Goal: Information Seeking & Learning: Learn about a topic

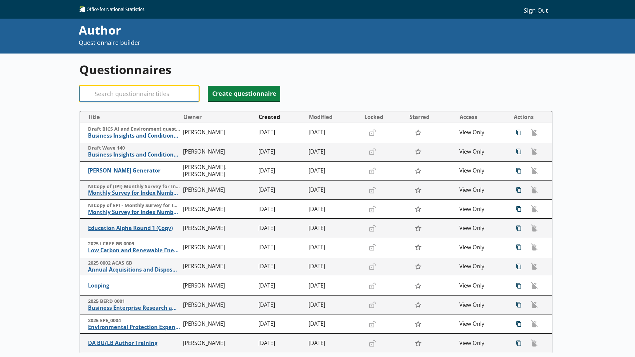
click at [110, 88] on input "Search" at bounding box center [139, 94] width 120 height 16
type input "1875"
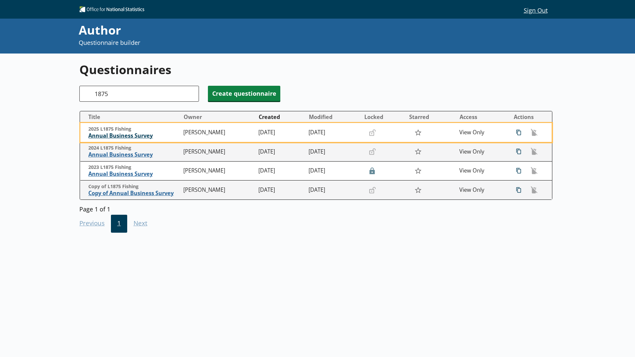
click at [124, 135] on span "Annual Business Survey" at bounding box center [134, 135] width 92 height 7
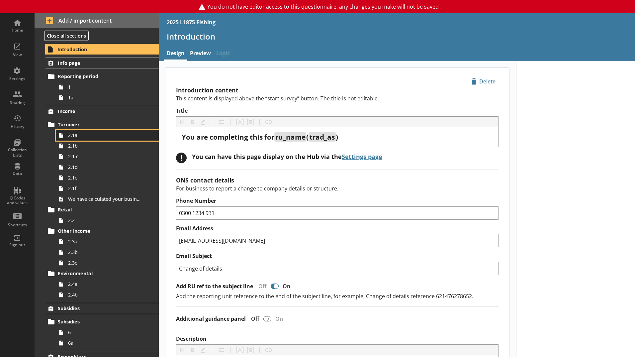
click at [100, 138] on span "2.1a" at bounding box center [105, 135] width 74 height 6
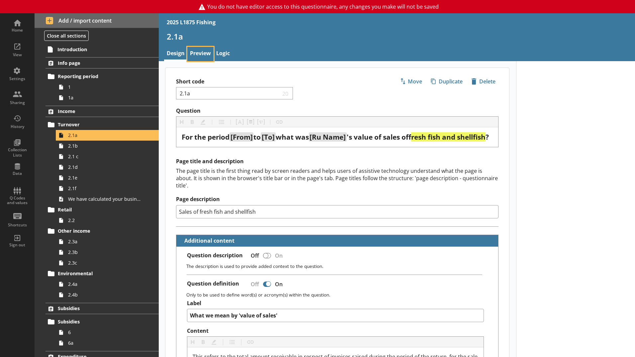
click at [203, 53] on link "Preview" at bounding box center [200, 54] width 26 height 14
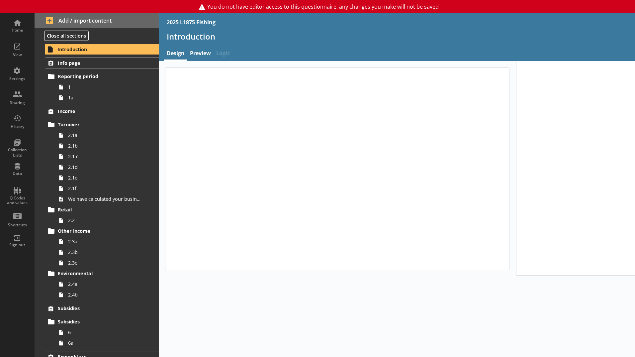
type textarea "x"
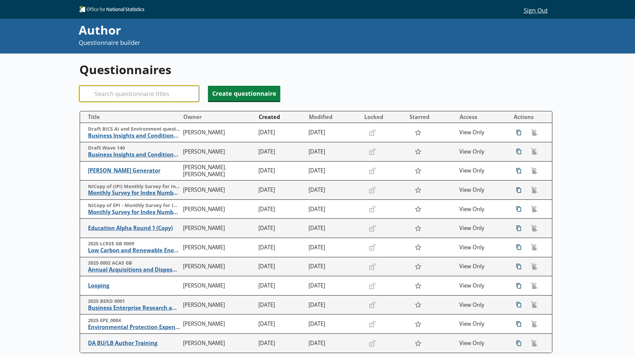
click at [130, 93] on input "Search" at bounding box center [139, 94] width 120 height 16
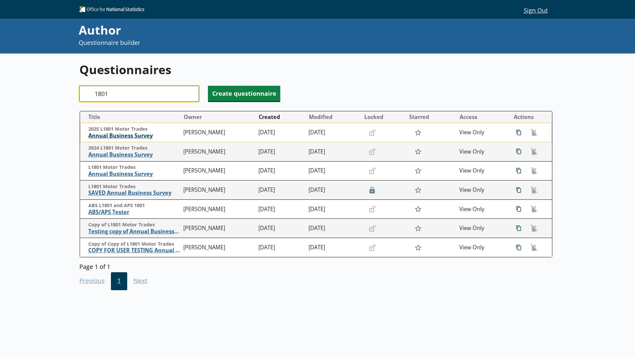
type input "1801"
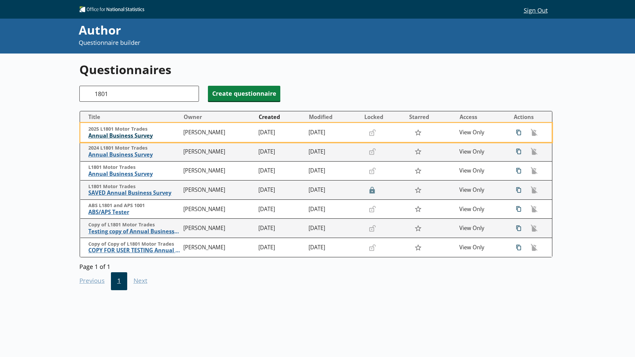
click at [117, 134] on span "Annual Business Survey" at bounding box center [134, 135] width 92 height 7
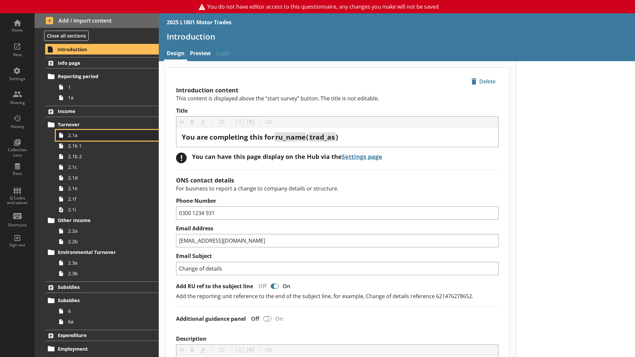
click at [70, 134] on span "2.1a" at bounding box center [105, 135] width 74 height 6
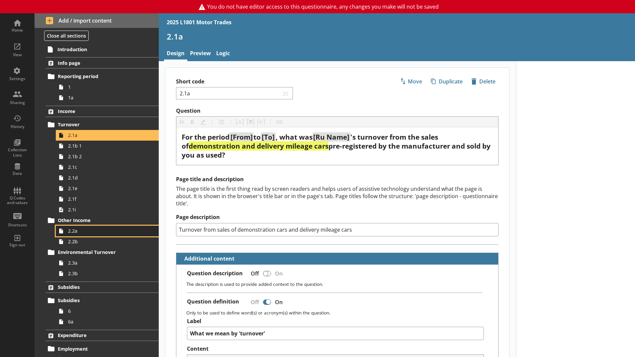
click at [69, 231] on span "2.2a" at bounding box center [105, 230] width 74 height 6
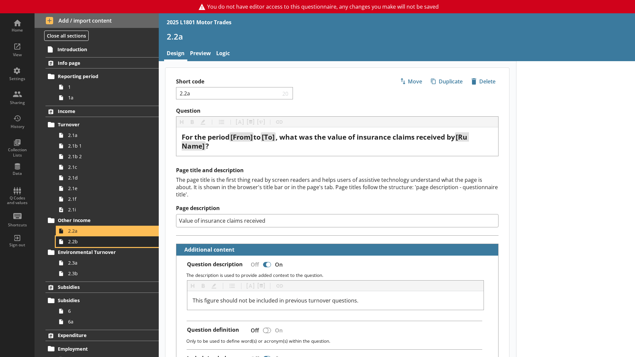
click at [78, 241] on span "2.2b" at bounding box center [105, 241] width 74 height 6
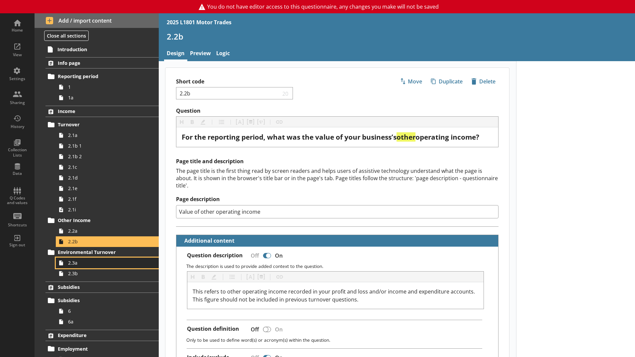
click at [78, 261] on span "2.3a" at bounding box center [105, 262] width 74 height 6
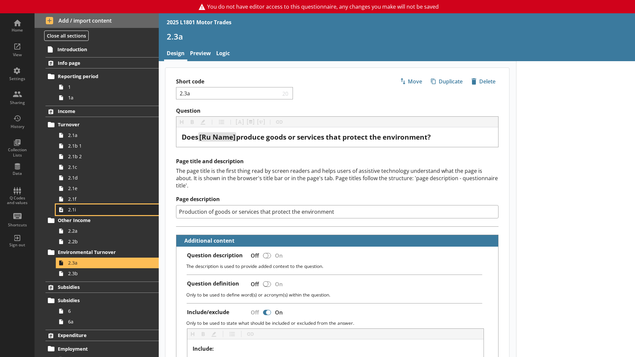
click at [74, 206] on span "2.1i" at bounding box center [105, 209] width 74 height 6
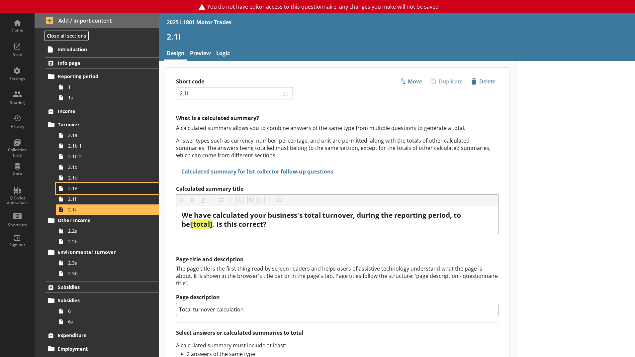
click at [72, 192] on link "2.1e" at bounding box center [107, 188] width 103 height 11
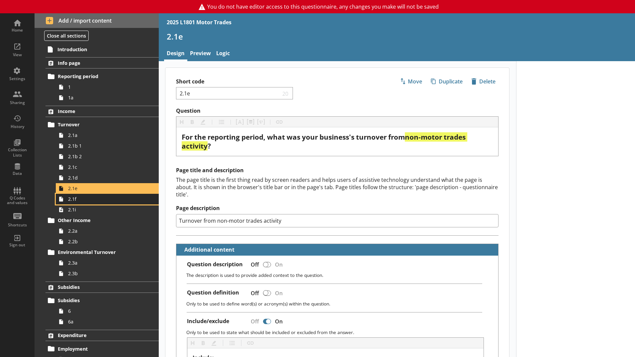
click at [78, 194] on link "2.1f" at bounding box center [107, 199] width 103 height 11
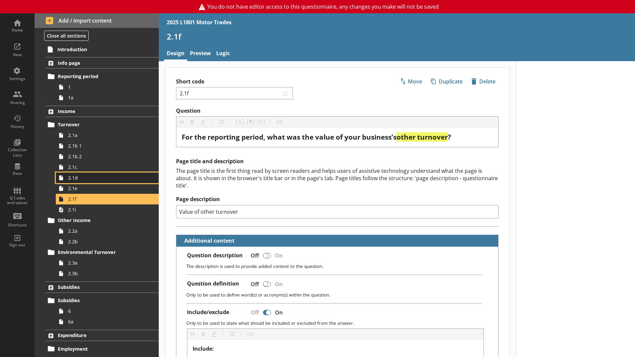
click at [78, 180] on span "2.1d" at bounding box center [105, 177] width 74 height 6
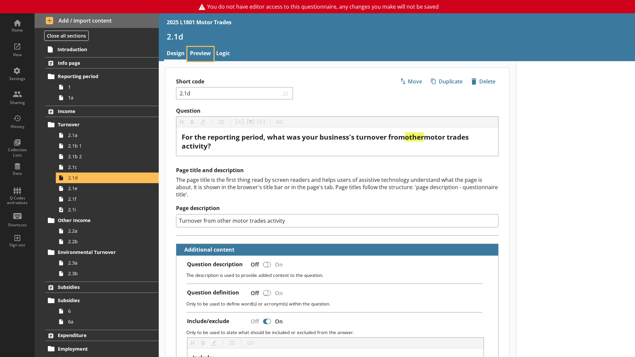
click at [204, 52] on link "Preview" at bounding box center [200, 54] width 26 height 14
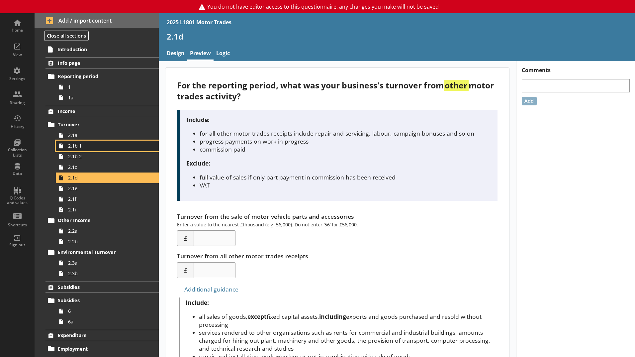
click at [81, 146] on span "2.1b 1" at bounding box center [105, 145] width 74 height 6
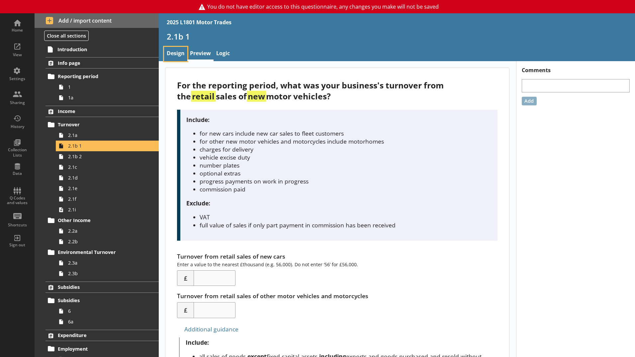
click at [173, 55] on link "Design" at bounding box center [175, 54] width 23 height 14
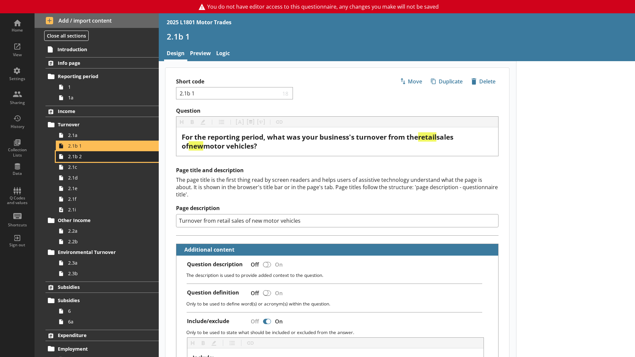
click at [79, 155] on span "2.1b 2" at bounding box center [105, 156] width 74 height 6
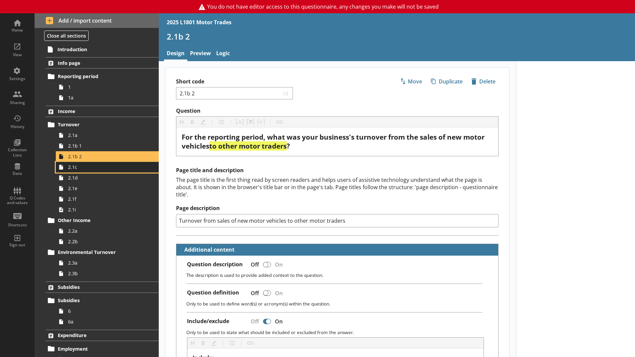
click at [86, 168] on span "2.1c" at bounding box center [105, 167] width 74 height 6
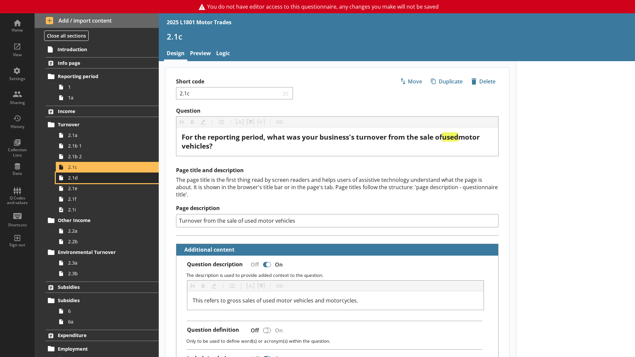
click at [86, 180] on span "2.1d" at bounding box center [105, 177] width 74 height 6
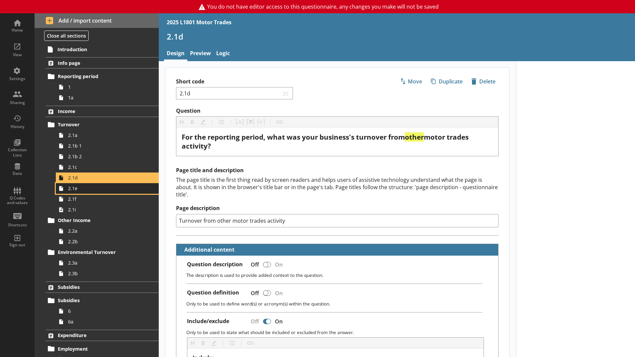
click at [86, 191] on span "2.1e" at bounding box center [105, 188] width 74 height 6
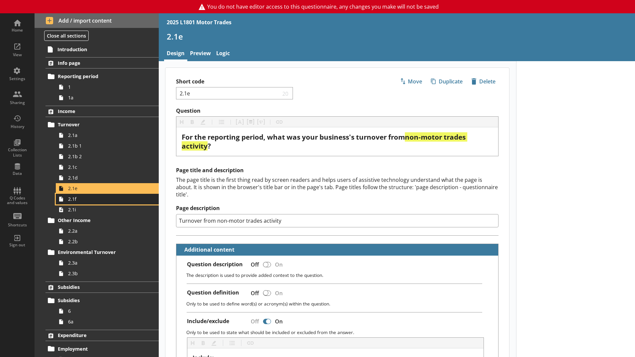
click at [85, 199] on span "2.1f" at bounding box center [105, 199] width 74 height 6
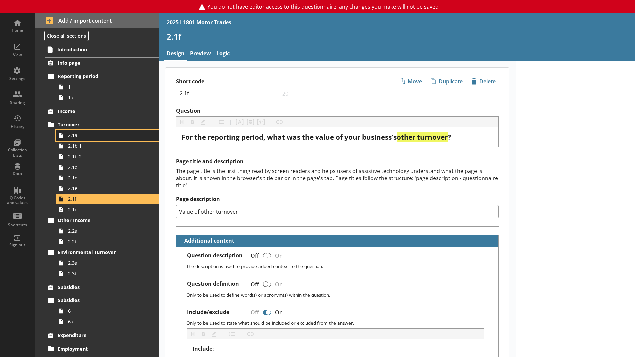
click at [81, 134] on span "2.1a" at bounding box center [105, 135] width 74 height 6
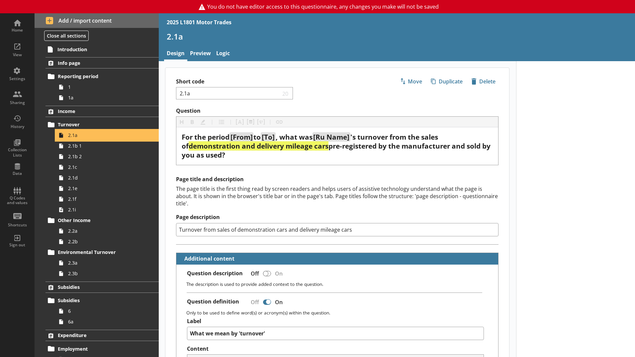
type textarea "x"
click at [203, 55] on link "Preview" at bounding box center [200, 54] width 26 height 14
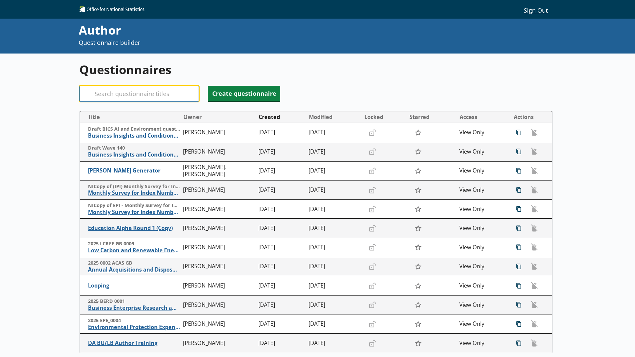
click at [142, 96] on input "Search" at bounding box center [139, 94] width 120 height 16
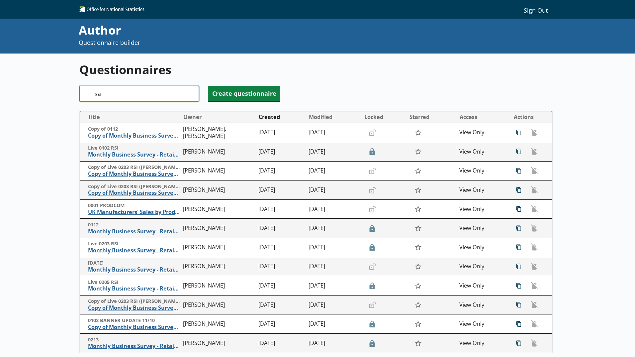
type input "s"
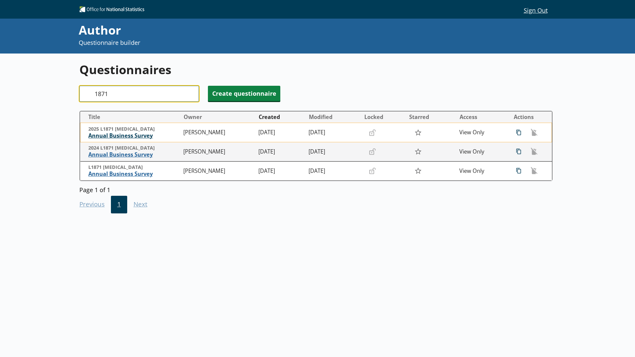
type input "1871"
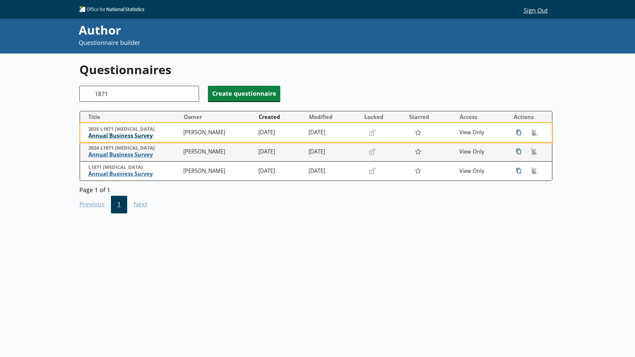
click at [101, 135] on span "Annual Business Survey" at bounding box center [134, 135] width 92 height 7
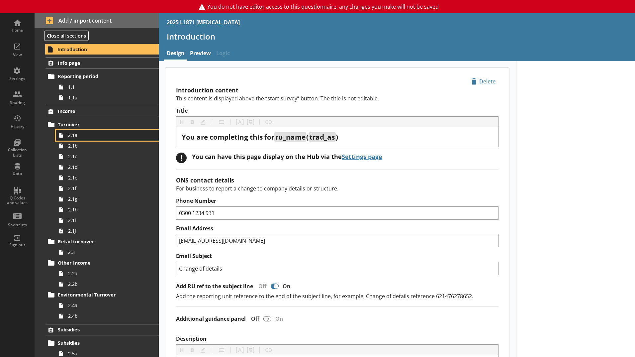
click at [117, 139] on link "2.1a" at bounding box center [107, 135] width 103 height 11
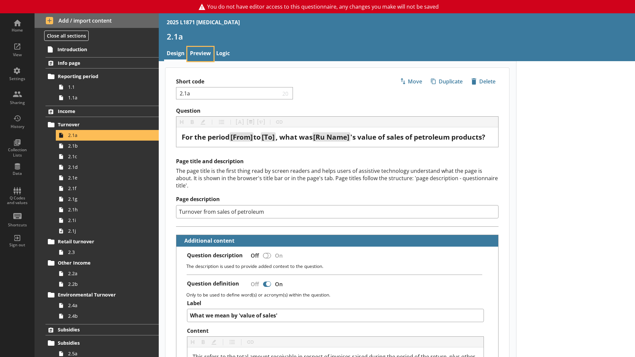
click at [204, 56] on link "Preview" at bounding box center [200, 54] width 26 height 14
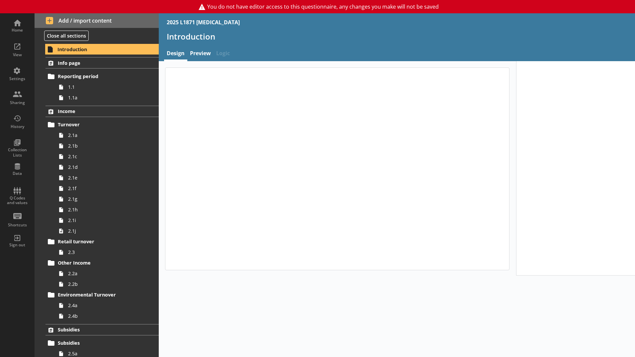
type textarea "x"
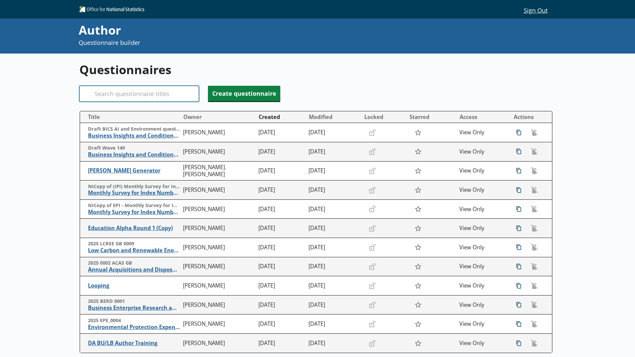
drag, startPoint x: 137, startPoint y: 103, endPoint x: 137, endPoint y: 95, distance: 7.6
click at [137, 102] on div "Questionnaires Search Create questionnaire Title Owner Created Modified Locked …" at bounding box center [317, 219] width 476 height 332
click at [137, 91] on input "Search" at bounding box center [139, 94] width 120 height 16
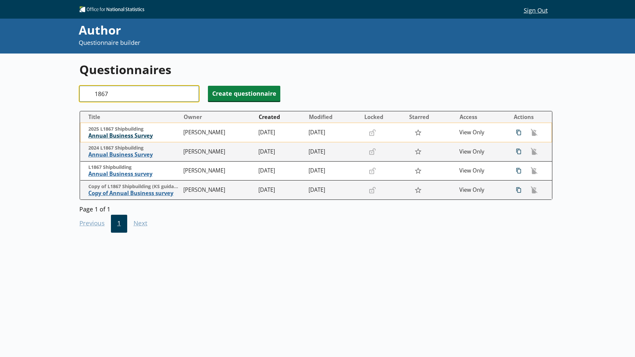
type input "1867"
click at [125, 133] on span "Annual Business Survey" at bounding box center [134, 135] width 92 height 7
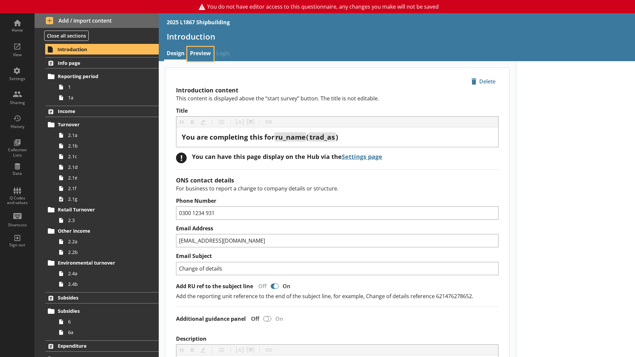
click at [210, 54] on link "Preview" at bounding box center [200, 54] width 26 height 14
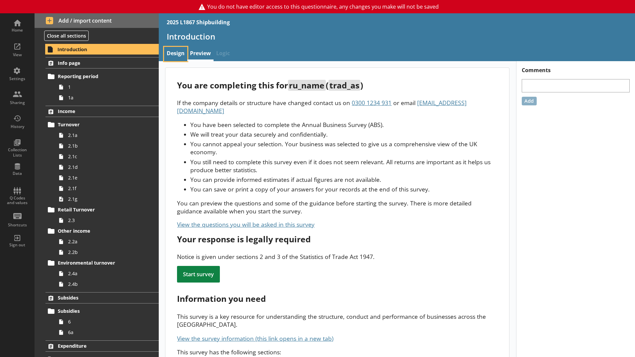
click at [179, 52] on link "Design" at bounding box center [175, 54] width 23 height 14
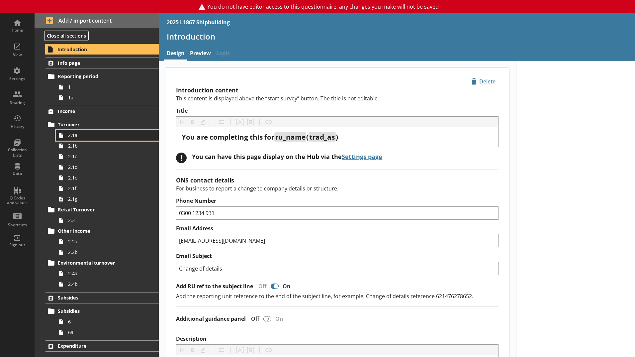
click at [93, 137] on span "2.1a" at bounding box center [105, 135] width 74 height 6
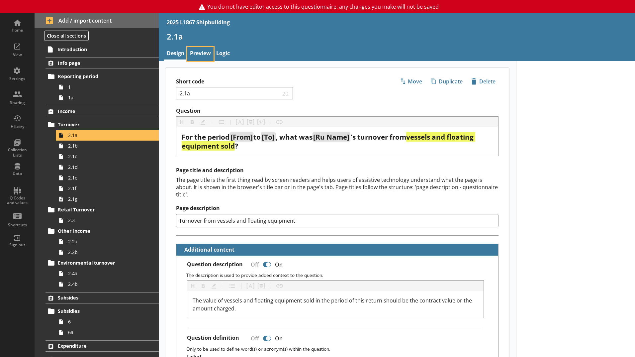
click at [204, 58] on link "Preview" at bounding box center [200, 54] width 26 height 14
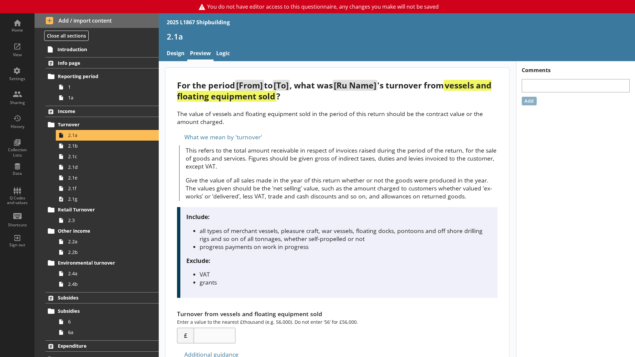
click at [323, 235] on li "all types of merchant vessels, pleasure craft, war vessels, floating docks, pon…" at bounding box center [346, 234] width 292 height 16
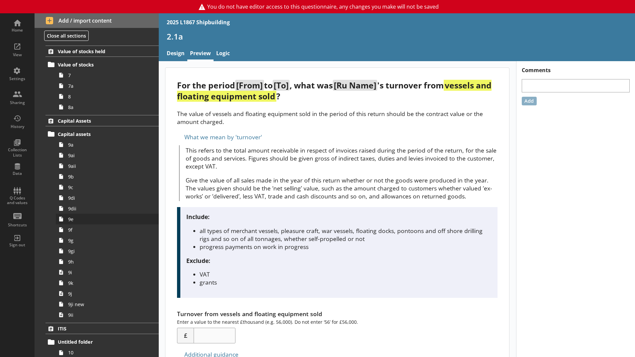
scroll to position [697, 0]
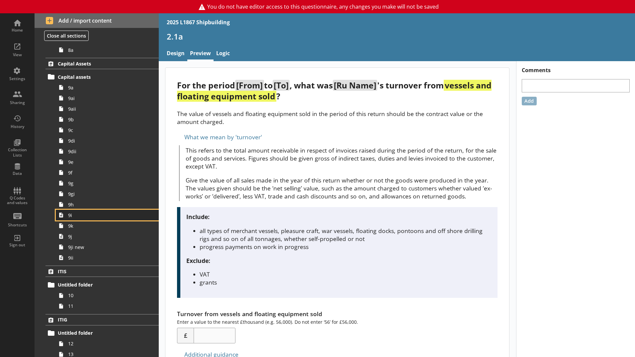
click at [78, 216] on span "9i" at bounding box center [105, 215] width 74 height 6
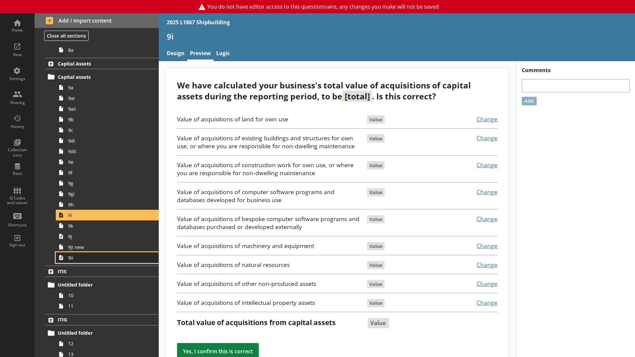
click at [86, 260] on span "9ii" at bounding box center [105, 257] width 74 height 6
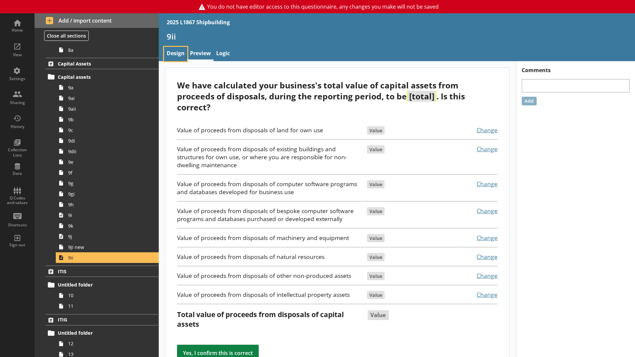
click at [180, 51] on link "Design" at bounding box center [175, 54] width 23 height 14
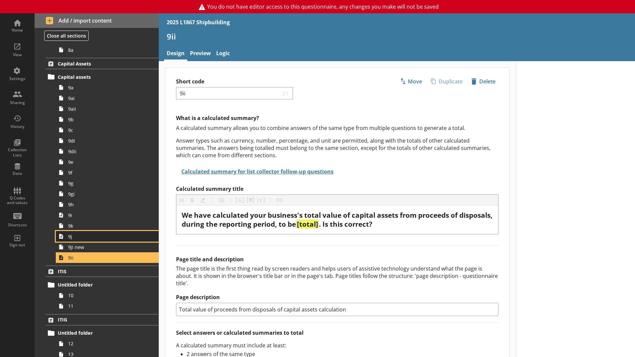
click at [81, 233] on span "9j" at bounding box center [105, 236] width 74 height 6
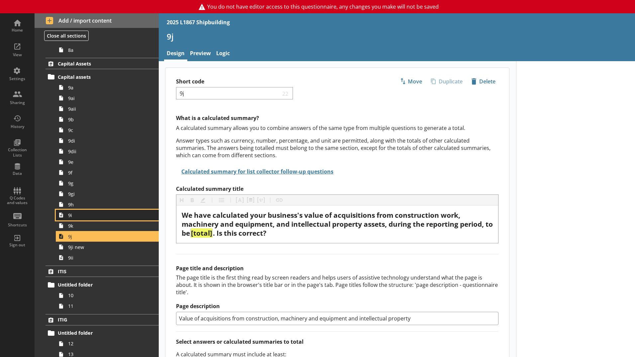
click at [73, 219] on link "9i" at bounding box center [107, 214] width 103 height 11
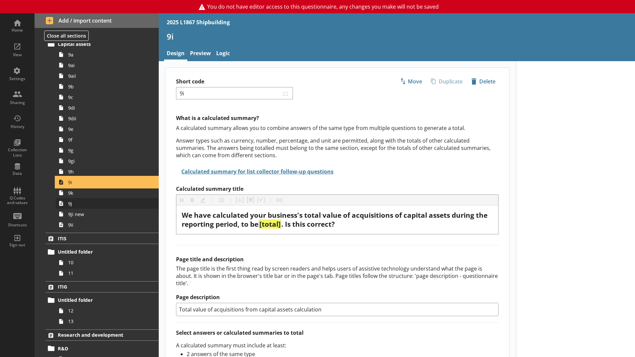
scroll to position [730, 0]
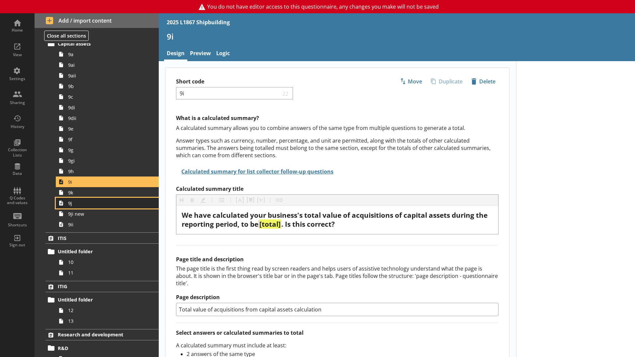
click at [80, 204] on span "9j" at bounding box center [105, 203] width 74 height 6
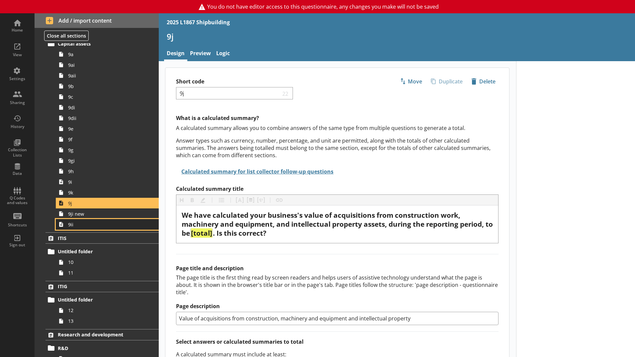
click at [87, 223] on span "9ii" at bounding box center [105, 224] width 74 height 6
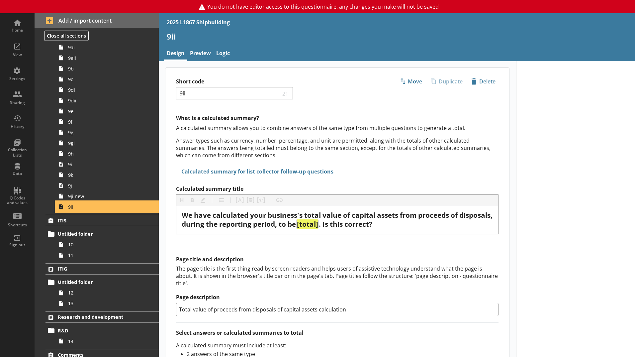
scroll to position [791, 0]
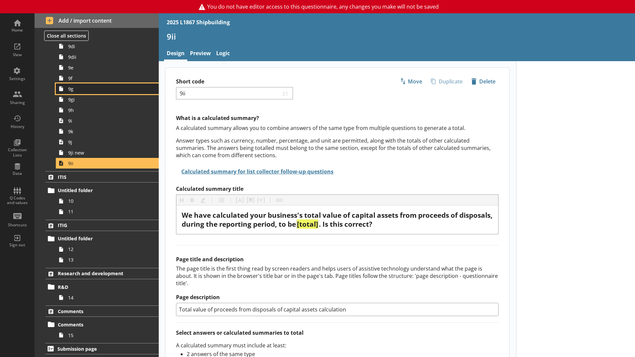
click at [71, 91] on span "9g" at bounding box center [105, 89] width 74 height 6
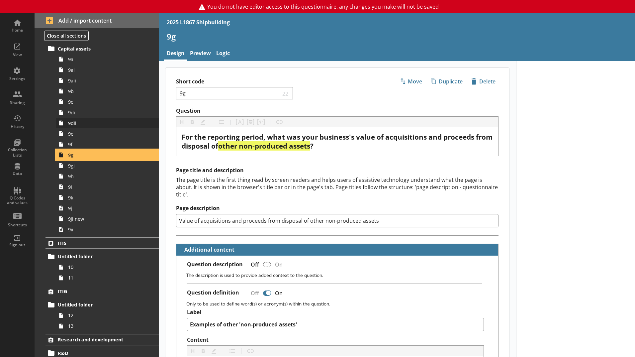
scroll to position [725, 0]
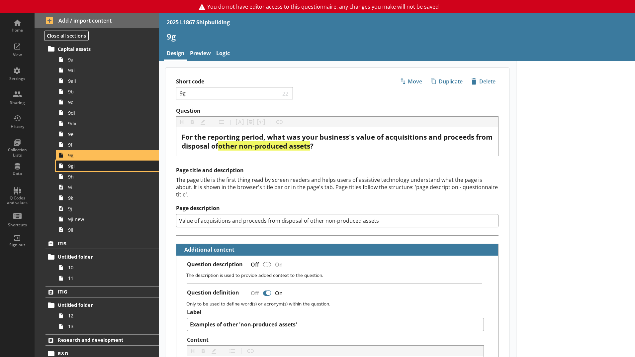
click at [77, 171] on link "9gi" at bounding box center [107, 165] width 103 height 11
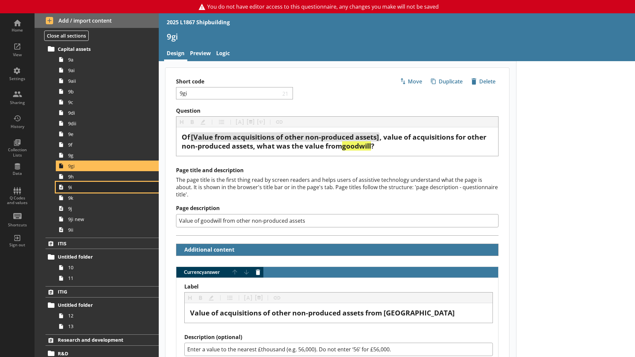
click at [82, 182] on link "9i" at bounding box center [107, 187] width 103 height 11
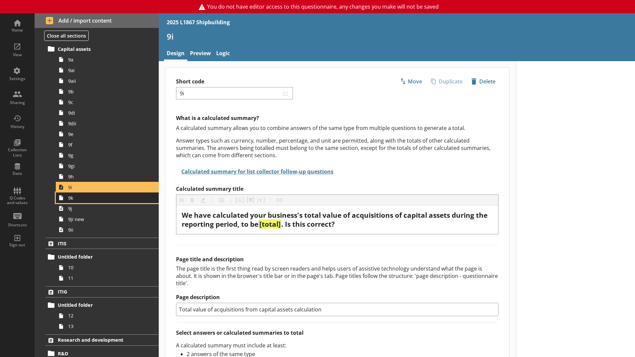
click at [88, 197] on span "9k" at bounding box center [105, 198] width 74 height 6
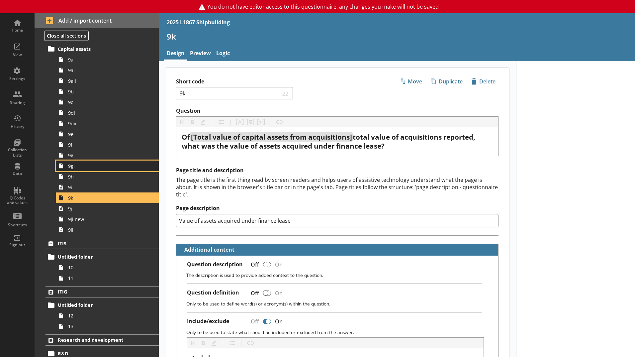
click at [64, 161] on icon at bounding box center [61, 165] width 11 height 11
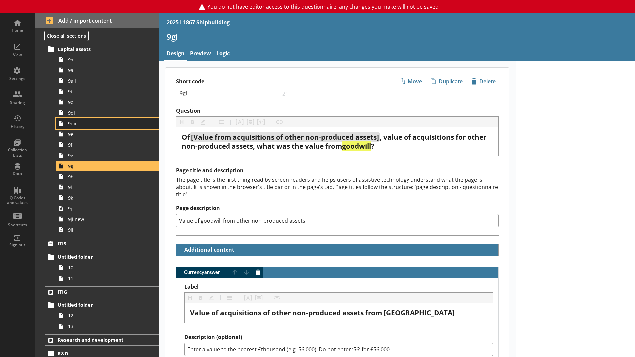
click at [74, 118] on link "9dii" at bounding box center [107, 123] width 103 height 11
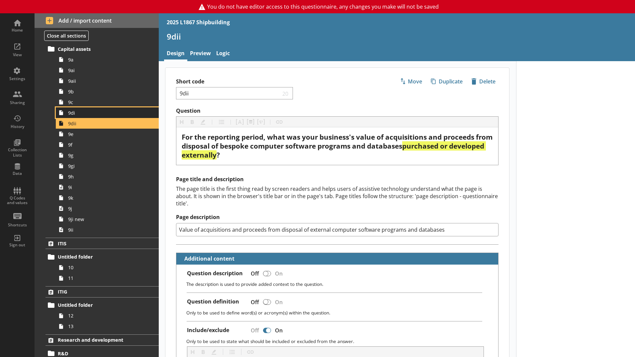
click at [76, 111] on span "9di" at bounding box center [105, 113] width 74 height 6
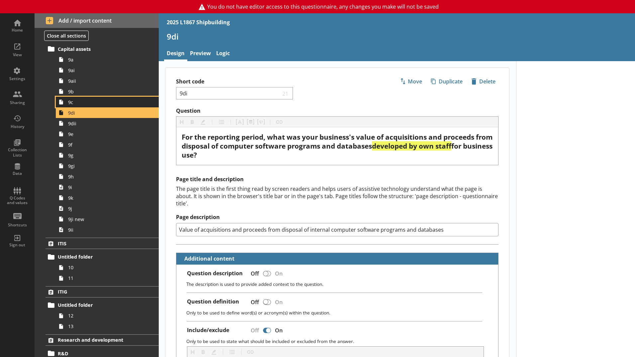
click at [81, 101] on span "9c" at bounding box center [105, 102] width 74 height 6
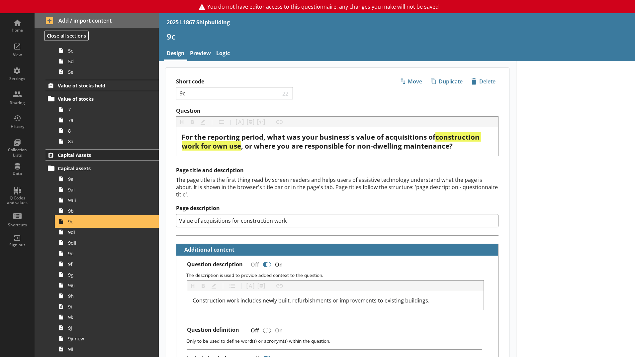
scroll to position [592, 0]
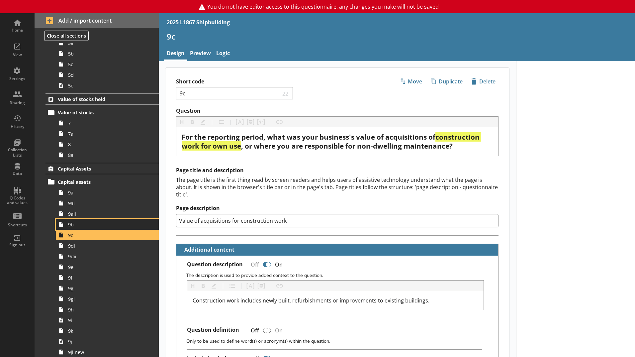
click at [78, 223] on span "9b" at bounding box center [105, 224] width 74 height 6
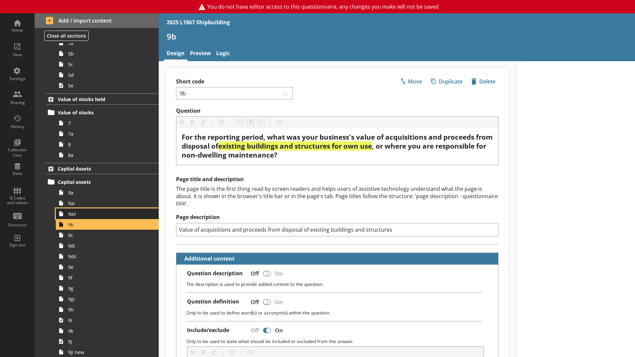
click at [77, 214] on span "9aii" at bounding box center [105, 213] width 74 height 6
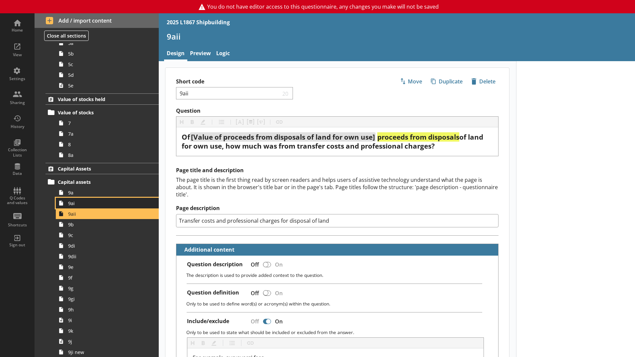
click at [74, 200] on span "9ai" at bounding box center [105, 203] width 74 height 6
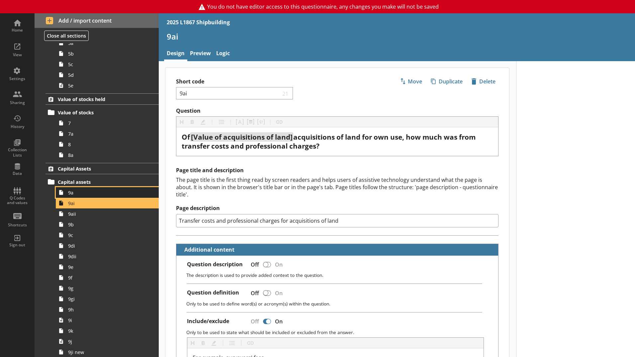
click at [74, 194] on span "9a" at bounding box center [105, 192] width 74 height 6
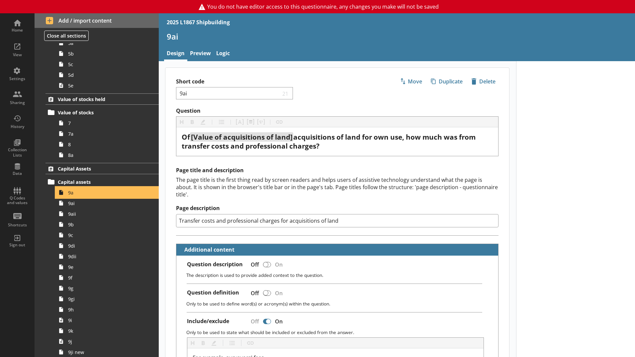
type textarea "x"
